Goal: Task Accomplishment & Management: Complete application form

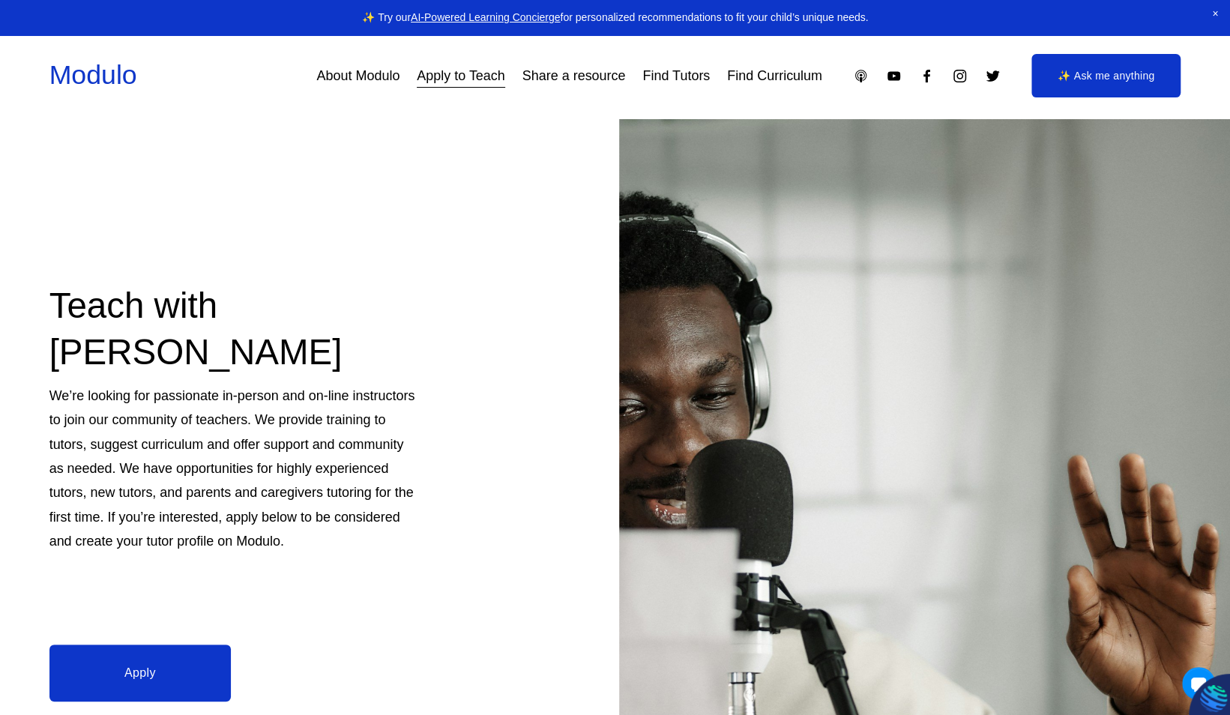
click at [118, 680] on link "Apply" at bounding box center [139, 673] width 181 height 57
click at [164, 670] on link "Apply" at bounding box center [139, 673] width 181 height 57
click at [180, 664] on link "Apply" at bounding box center [139, 673] width 181 height 57
click at [169, 693] on link "Apply" at bounding box center [139, 673] width 181 height 57
click at [153, 679] on link "Apply" at bounding box center [139, 673] width 181 height 57
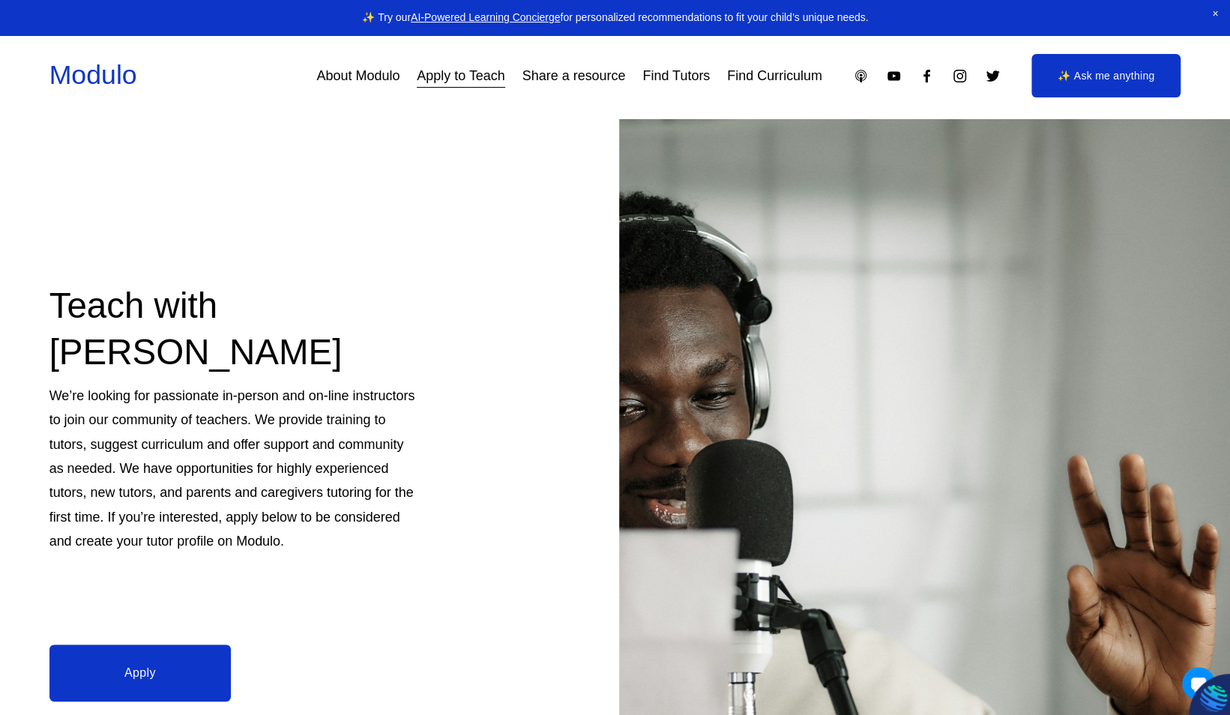
click at [174, 664] on link "Apply" at bounding box center [139, 673] width 181 height 57
